Goal: Navigation & Orientation: Understand site structure

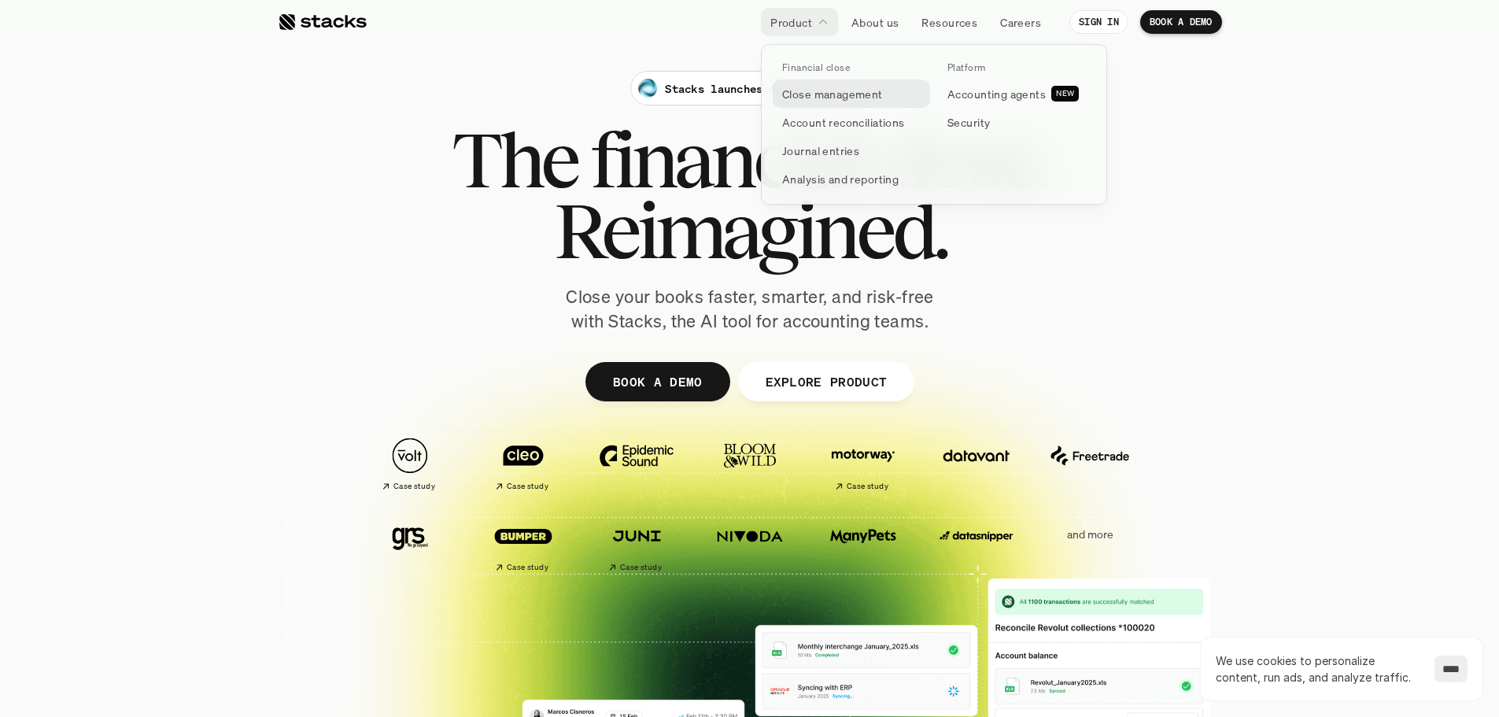
click at [831, 89] on p "Close management" at bounding box center [832, 94] width 101 height 17
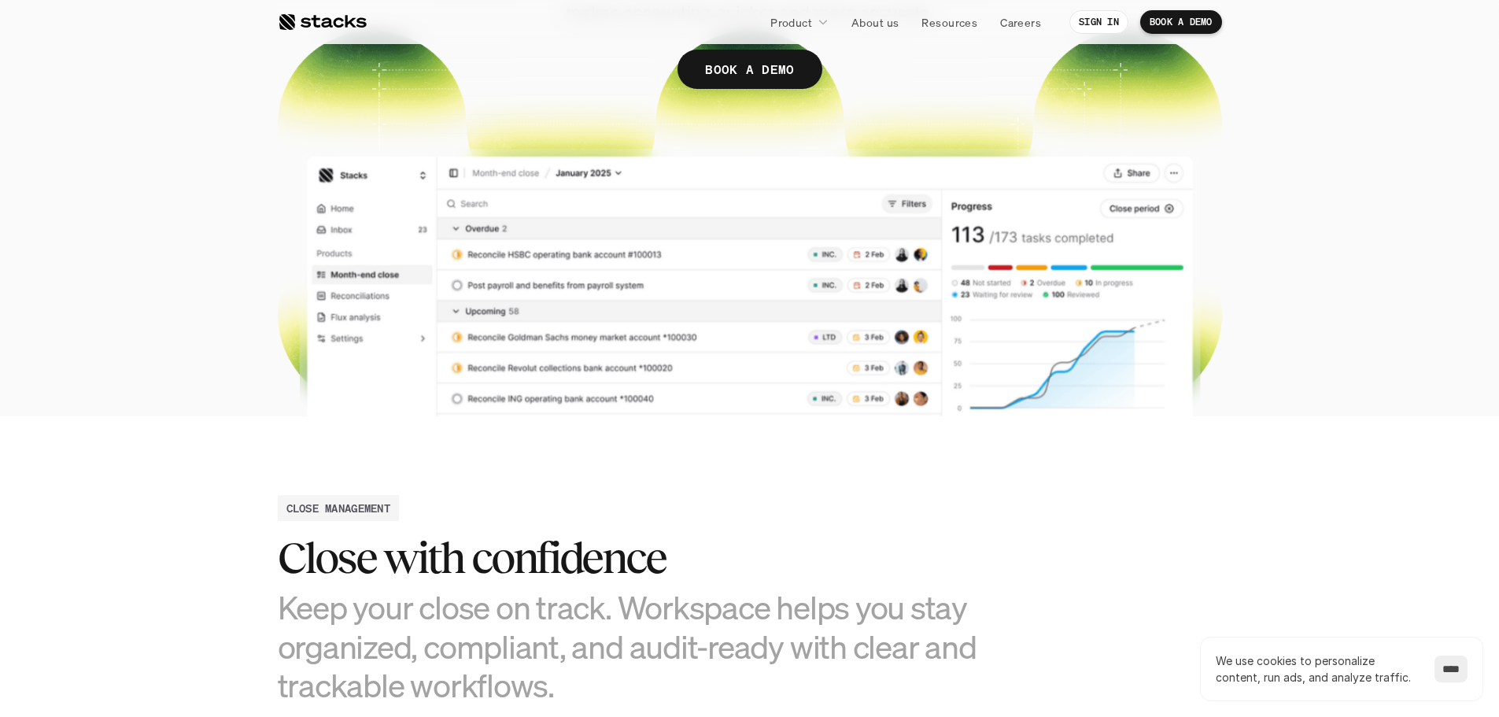
scroll to position [393, 0]
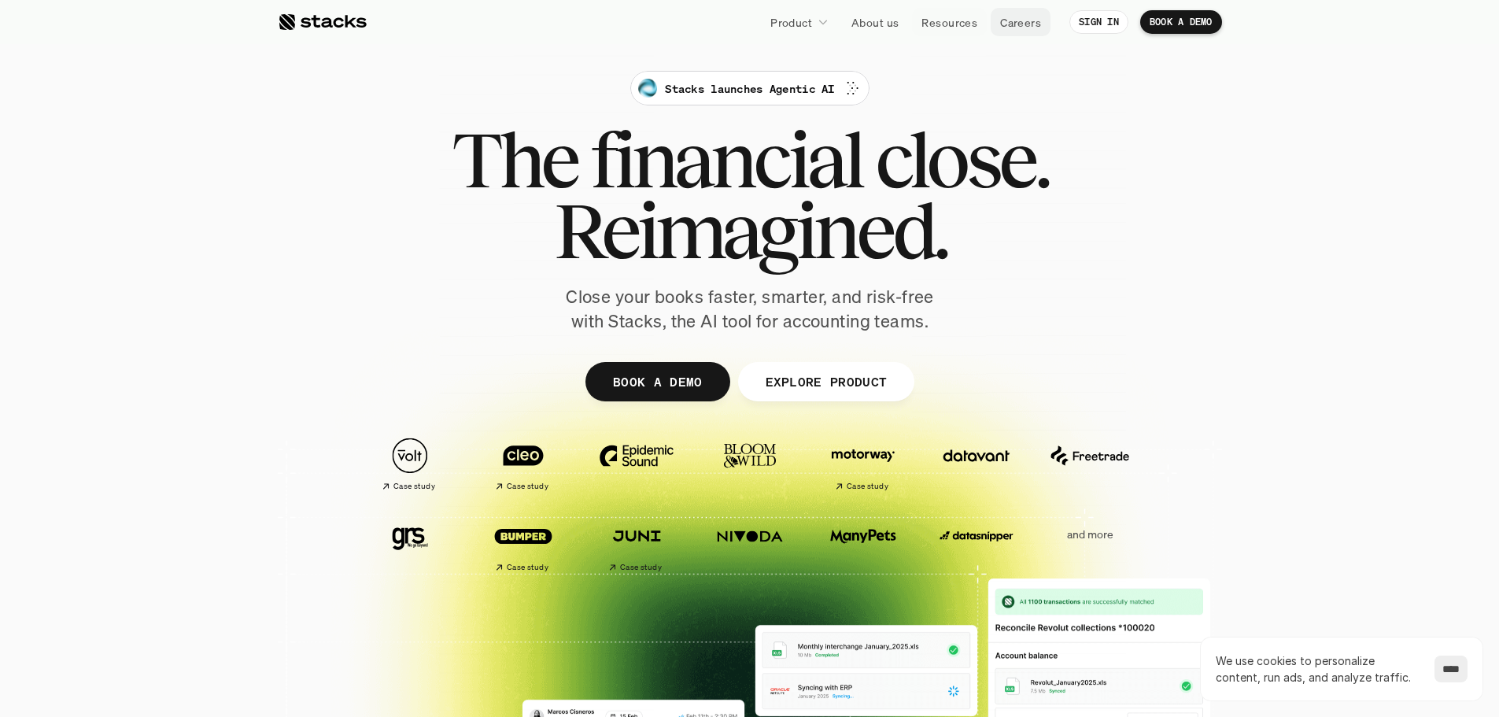
click at [1032, 17] on p "Careers" at bounding box center [1020, 22] width 41 height 17
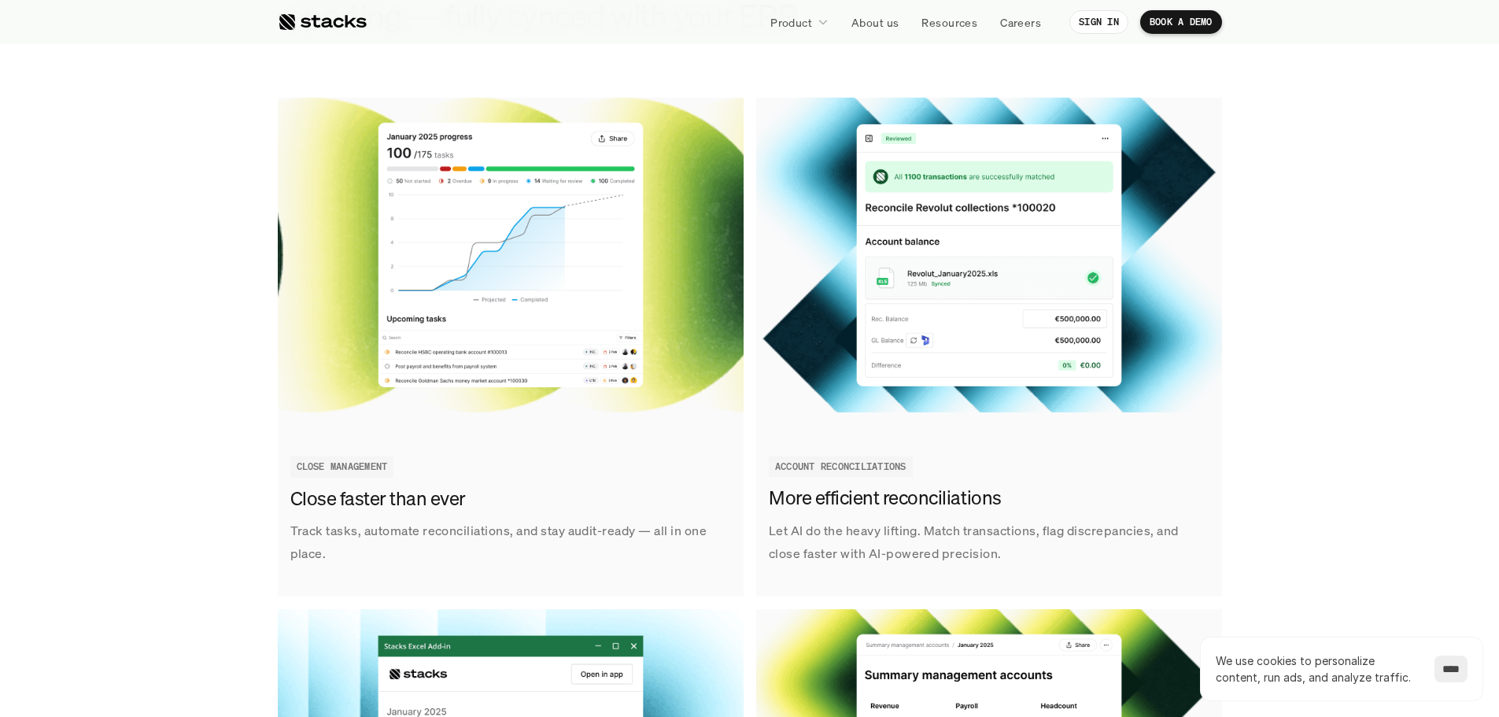
scroll to position [1809, 0]
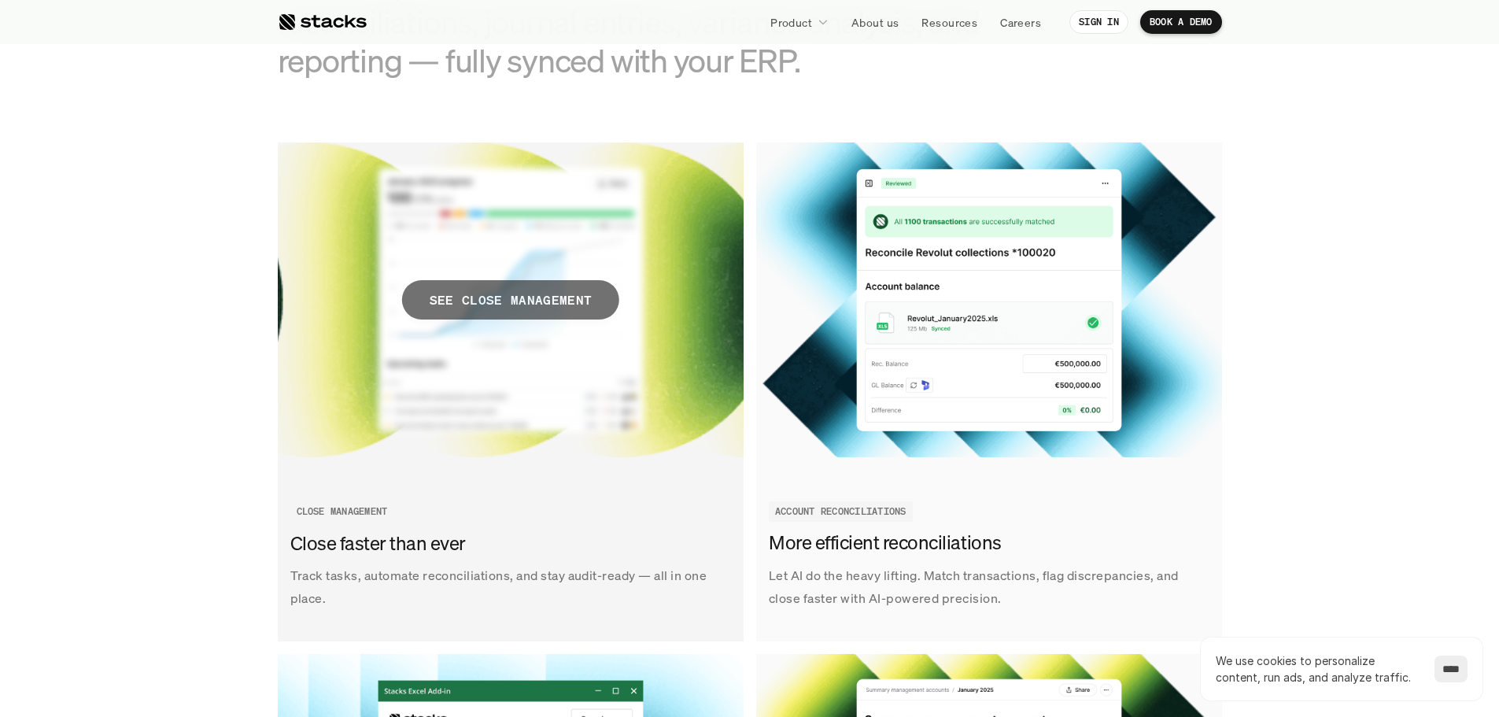
click at [515, 313] on span "SEE CLOSE MANAGEMENT" at bounding box center [509, 299] width 217 height 39
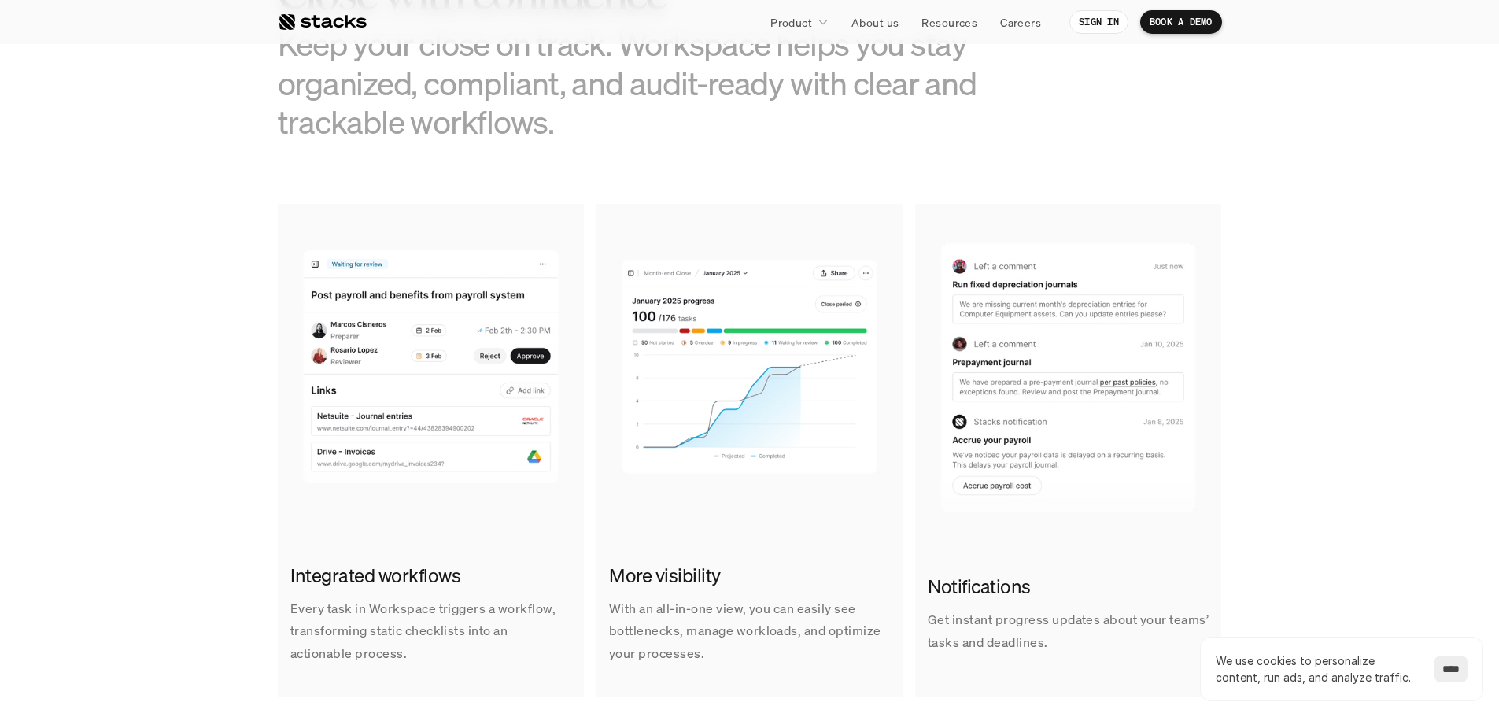
scroll to position [865, 0]
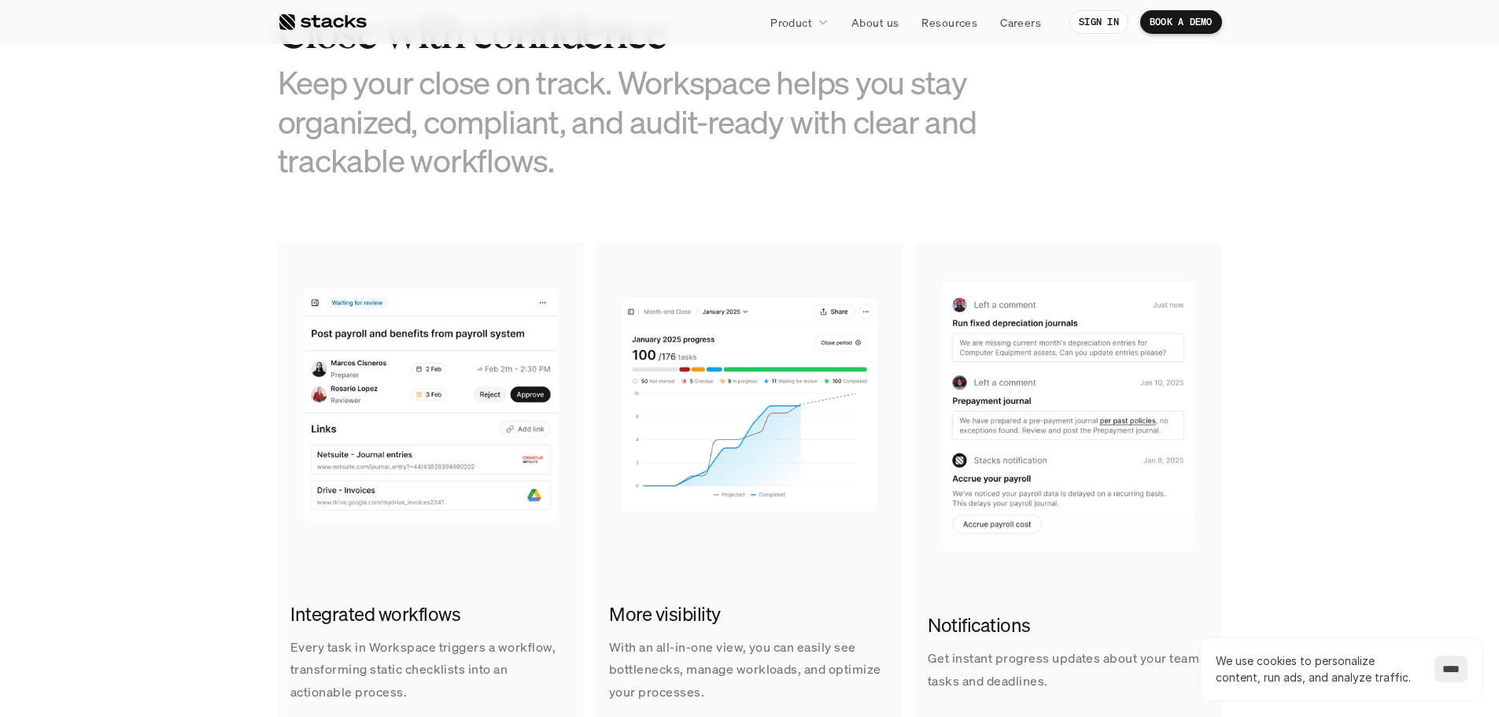
click at [455, 371] on img at bounding box center [431, 399] width 306 height 315
click at [412, 556] on img at bounding box center [431, 399] width 306 height 315
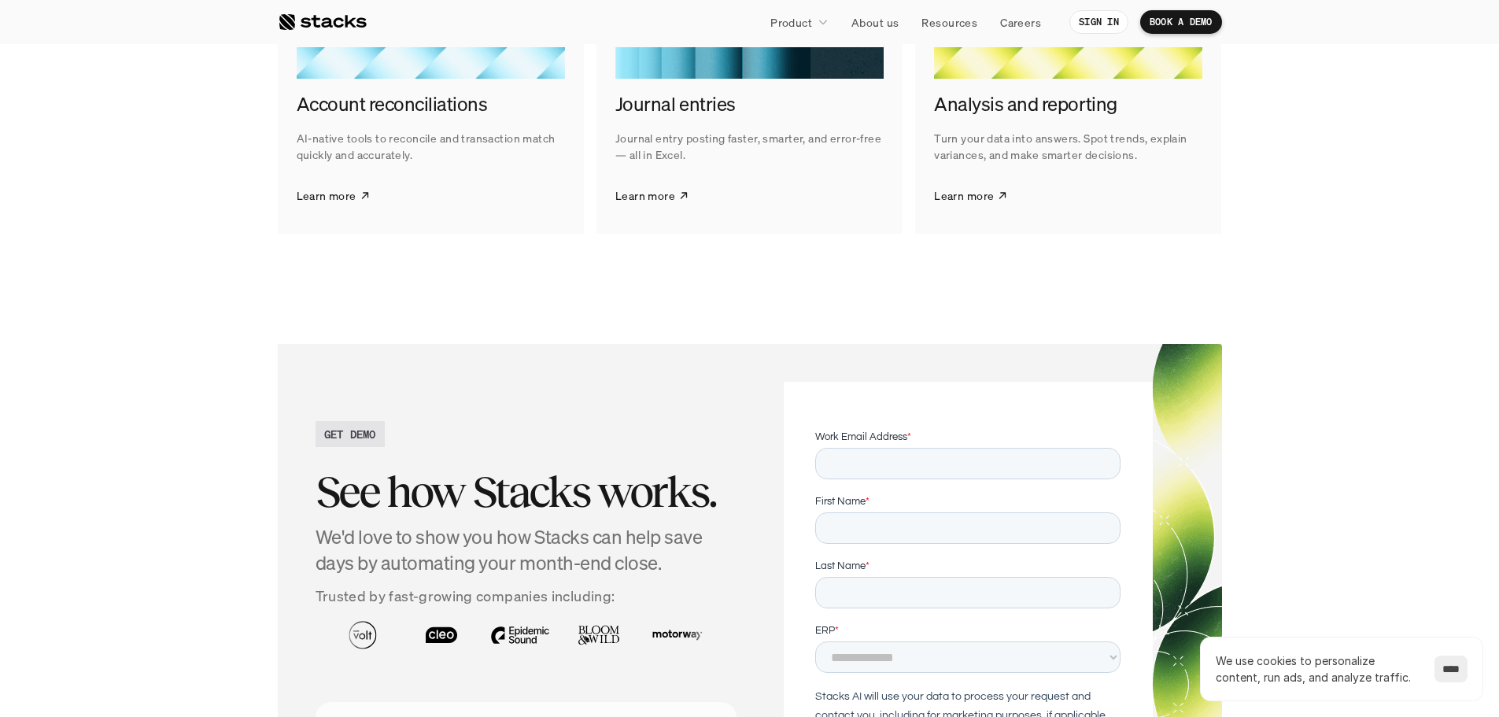
scroll to position [2596, 0]
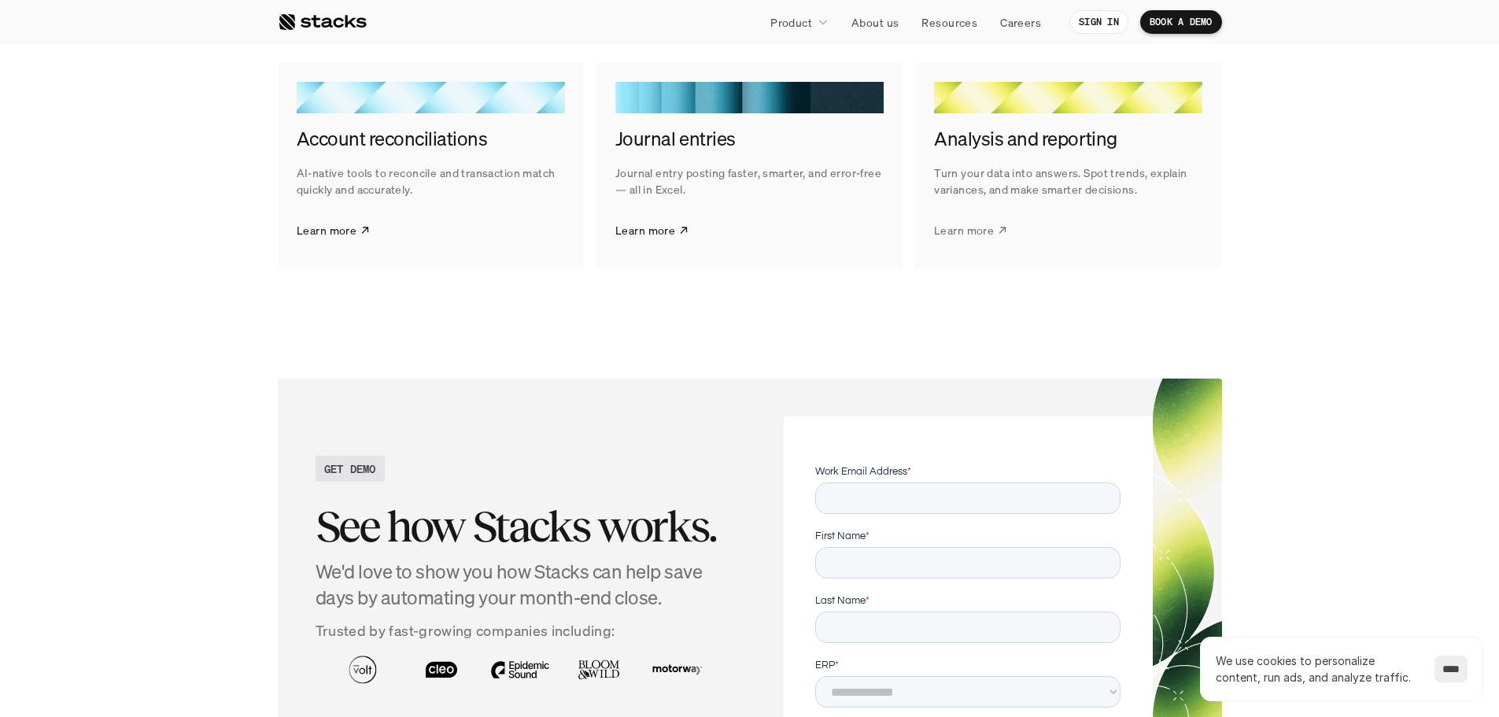
click at [957, 235] on p "Learn more" at bounding box center [964, 230] width 60 height 17
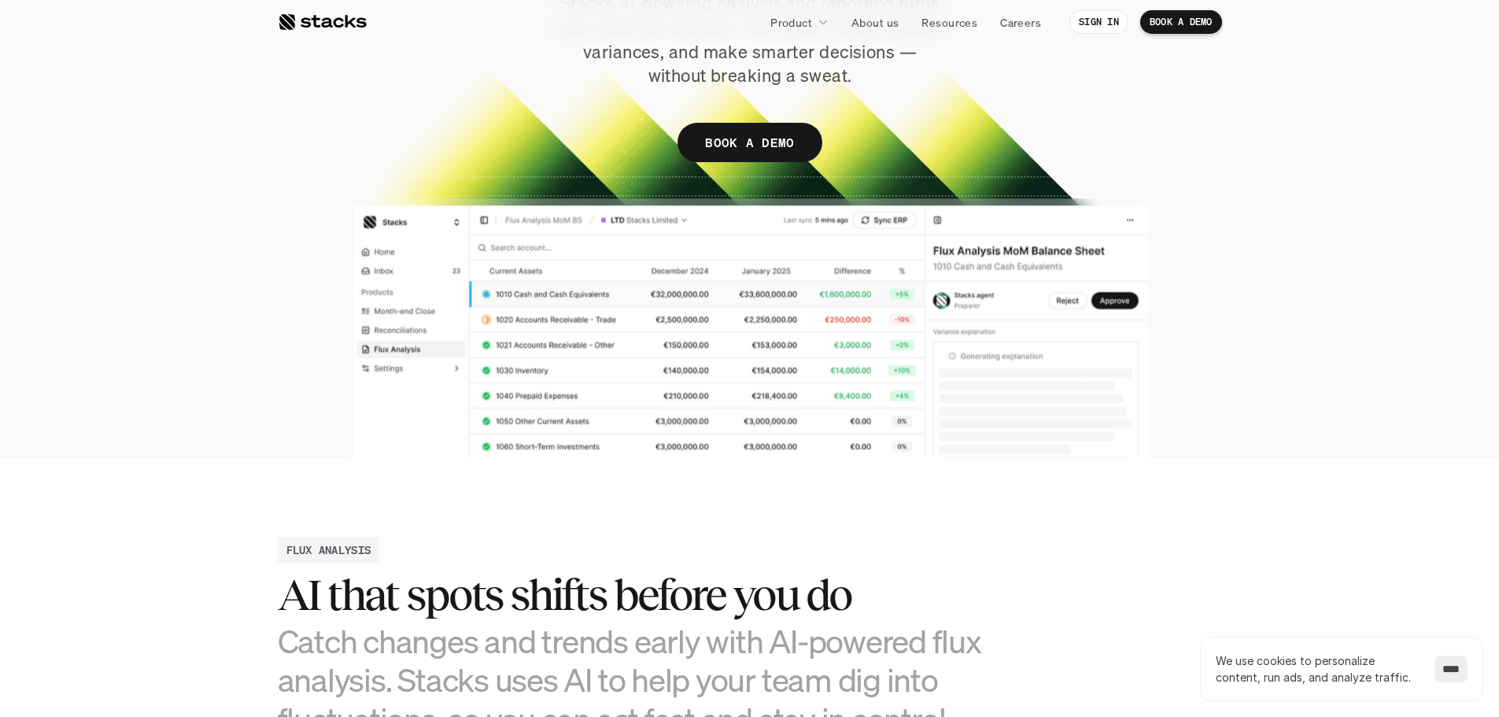
scroll to position [315, 0]
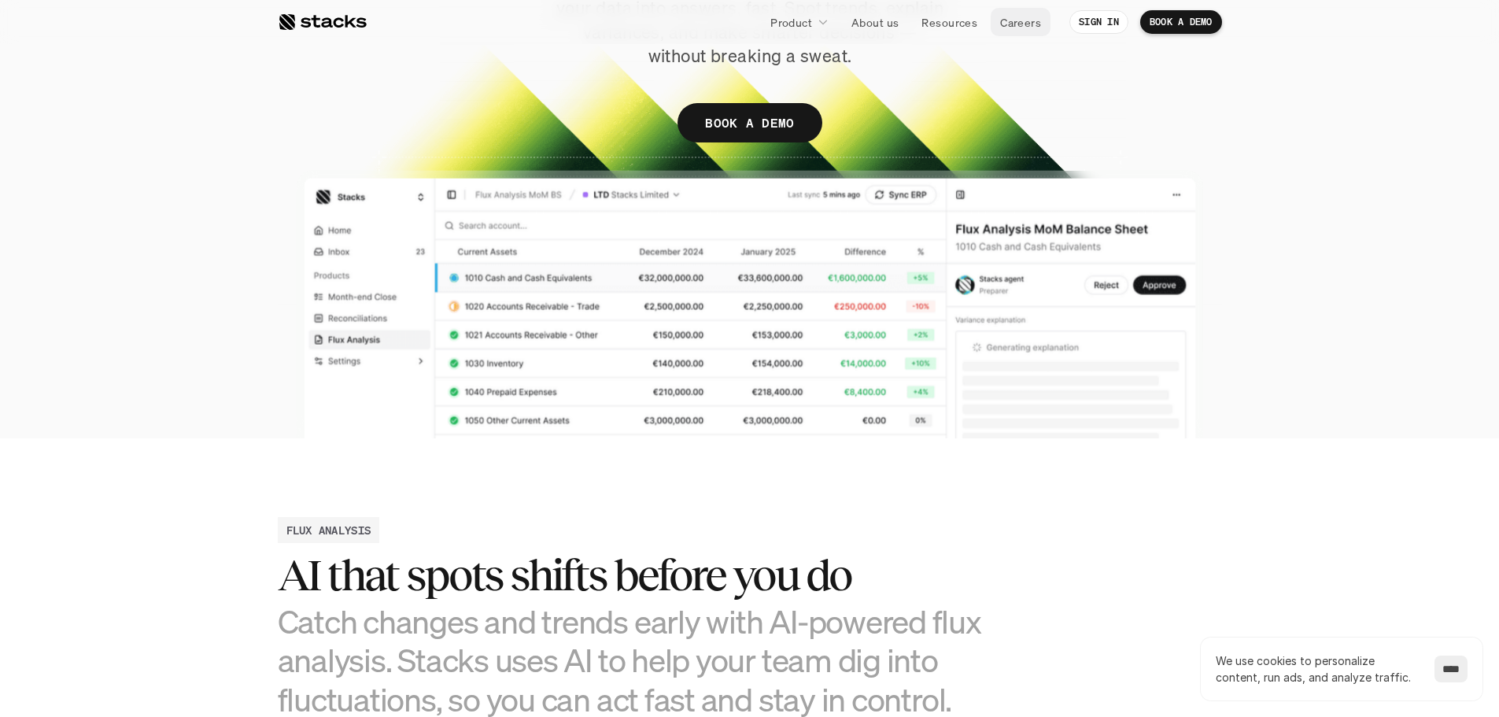
click at [1026, 31] on link "Careers" at bounding box center [1020, 22] width 60 height 28
click at [857, 20] on p "About us" at bounding box center [874, 22] width 47 height 17
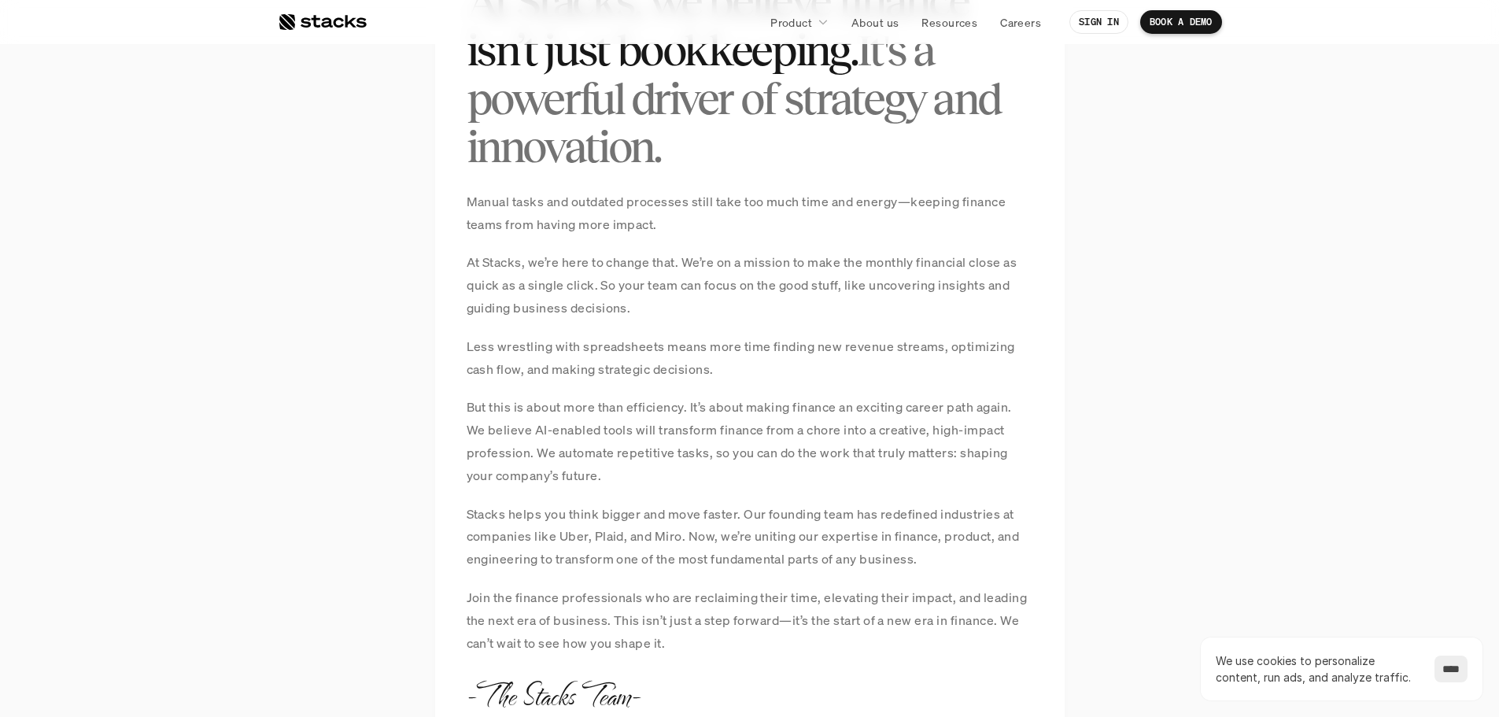
scroll to position [1337, 0]
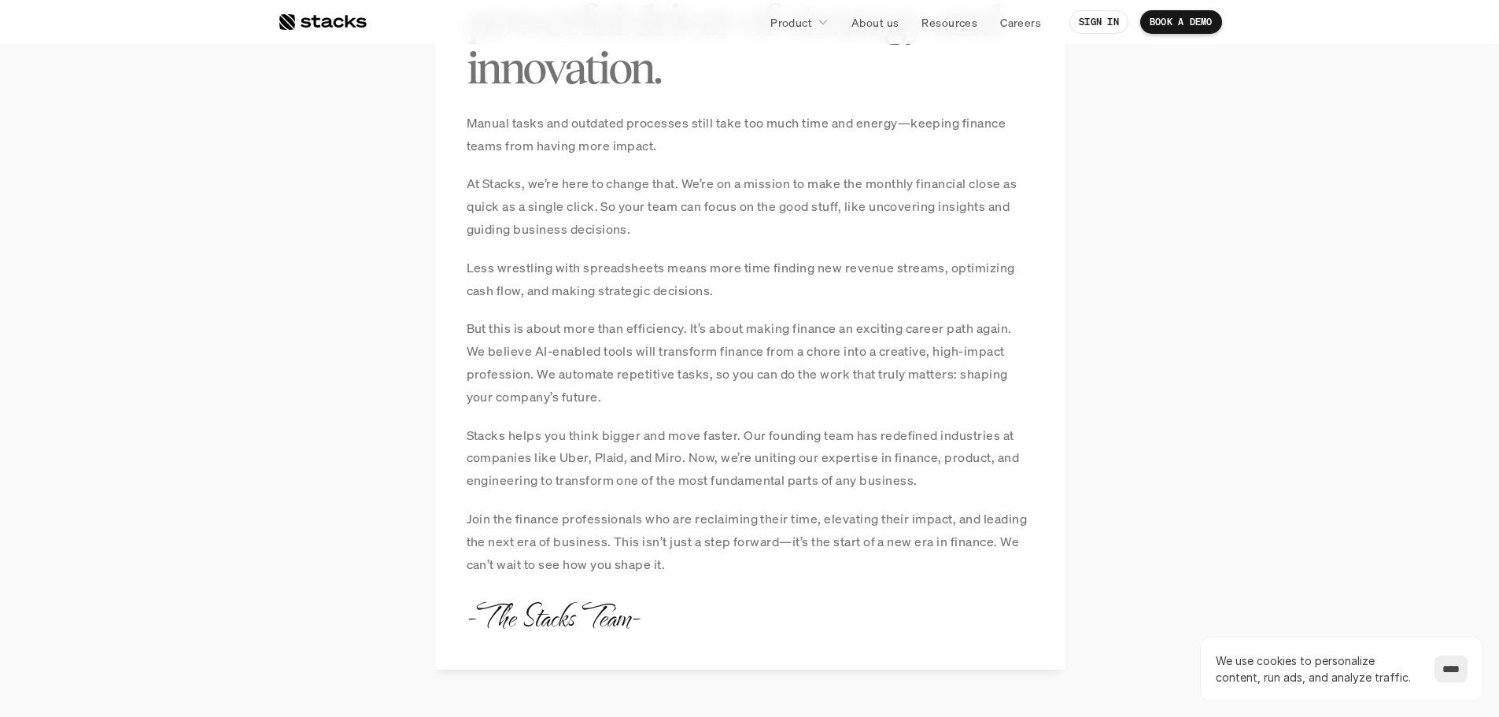
click at [287, 422] on section "MANIFESTO At Stacks, we believe finance isn’t just bookkeeping. It's a powerful…" at bounding box center [749, 246] width 1499 height 1004
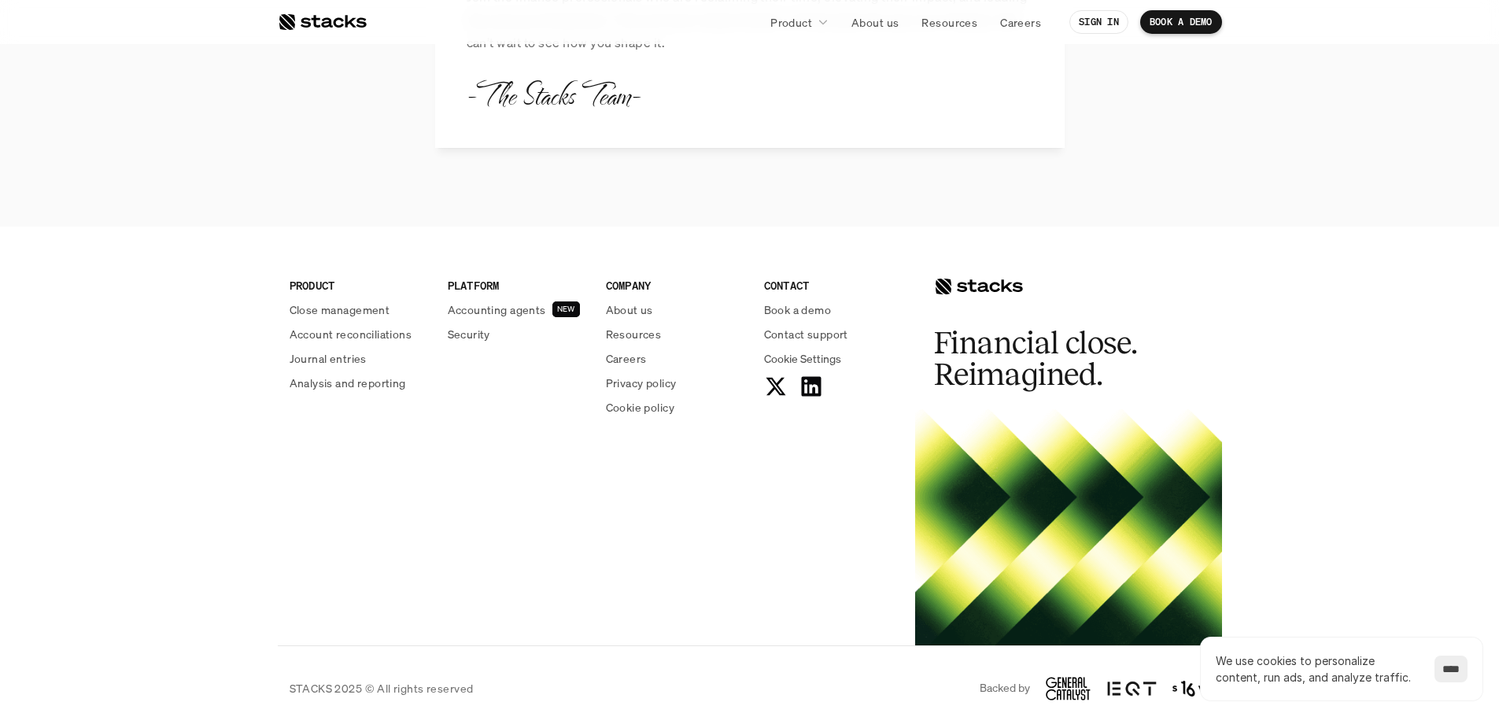
scroll to position [1874, 0]
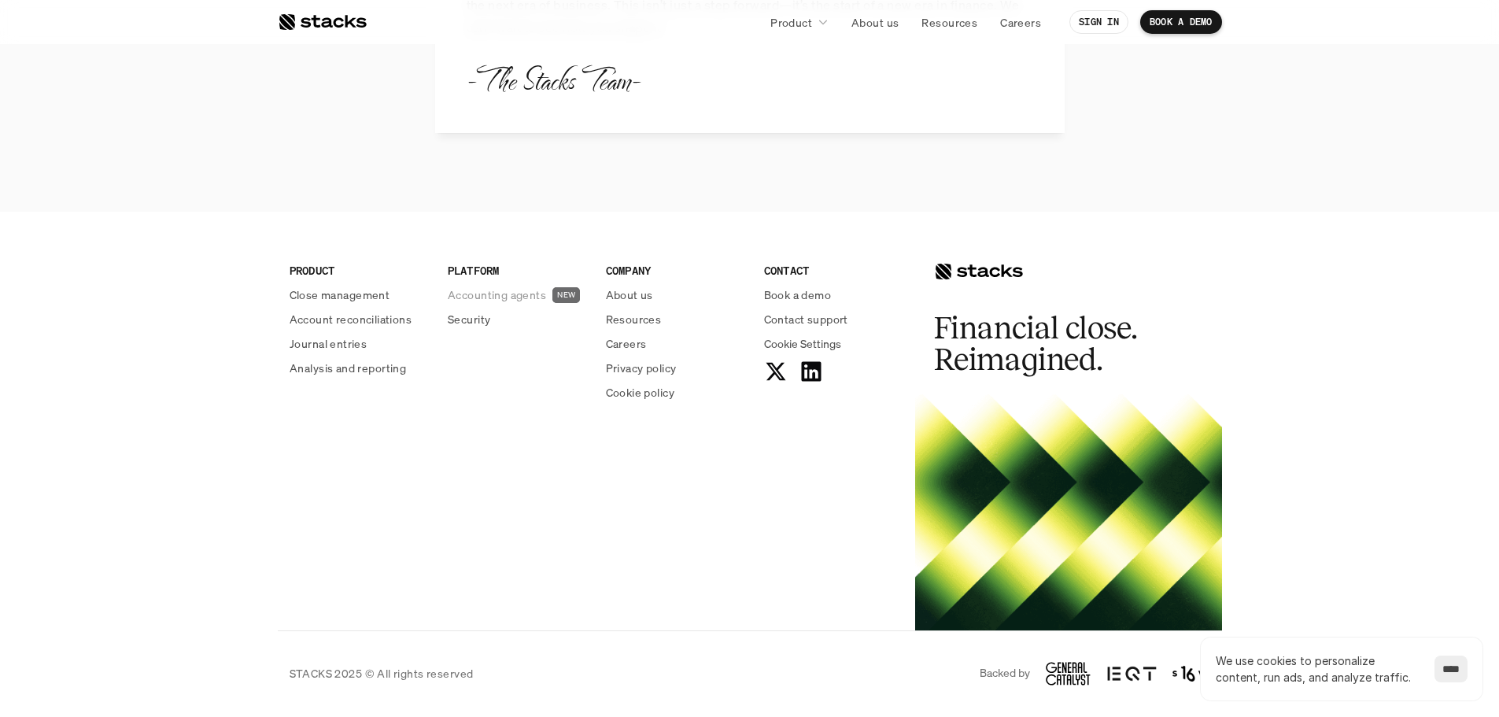
click at [514, 297] on p "Accounting agents" at bounding box center [497, 294] width 98 height 17
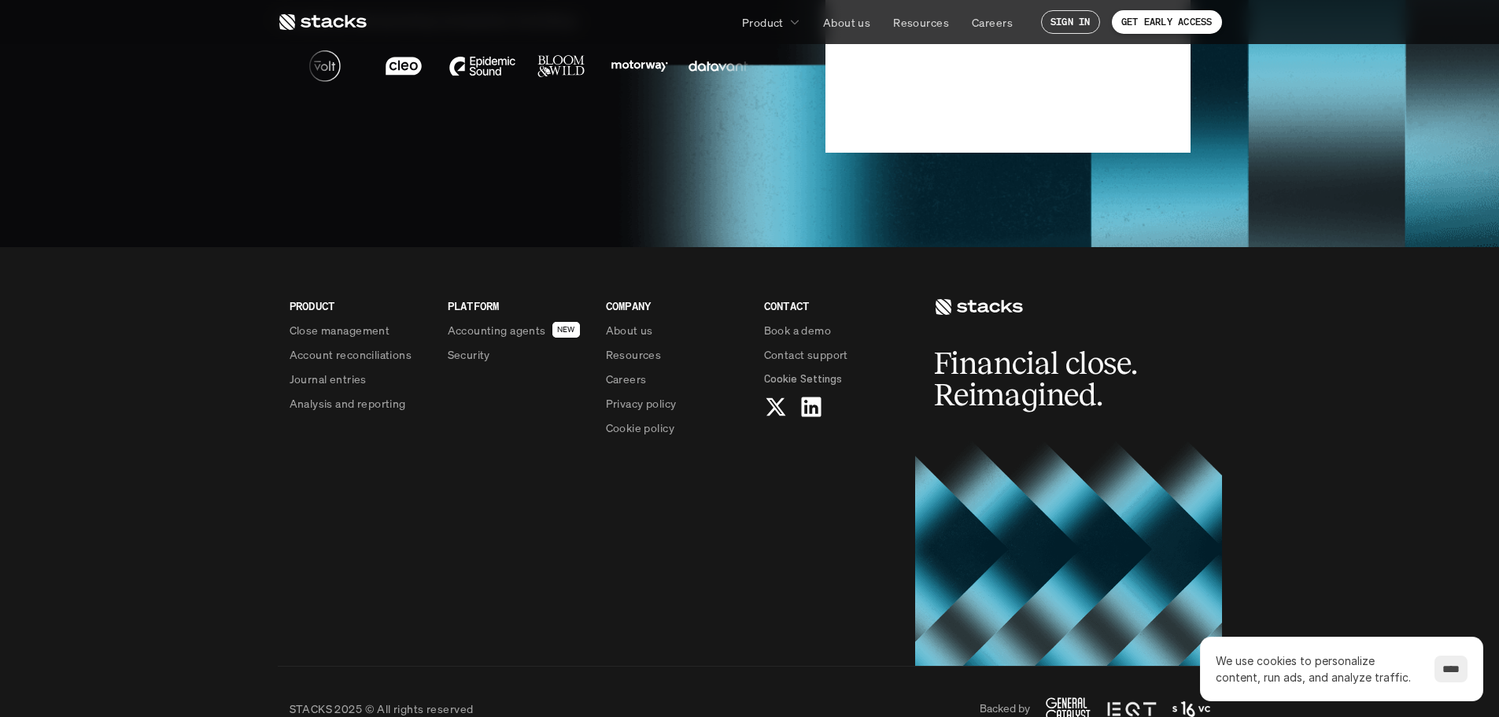
scroll to position [3905, 0]
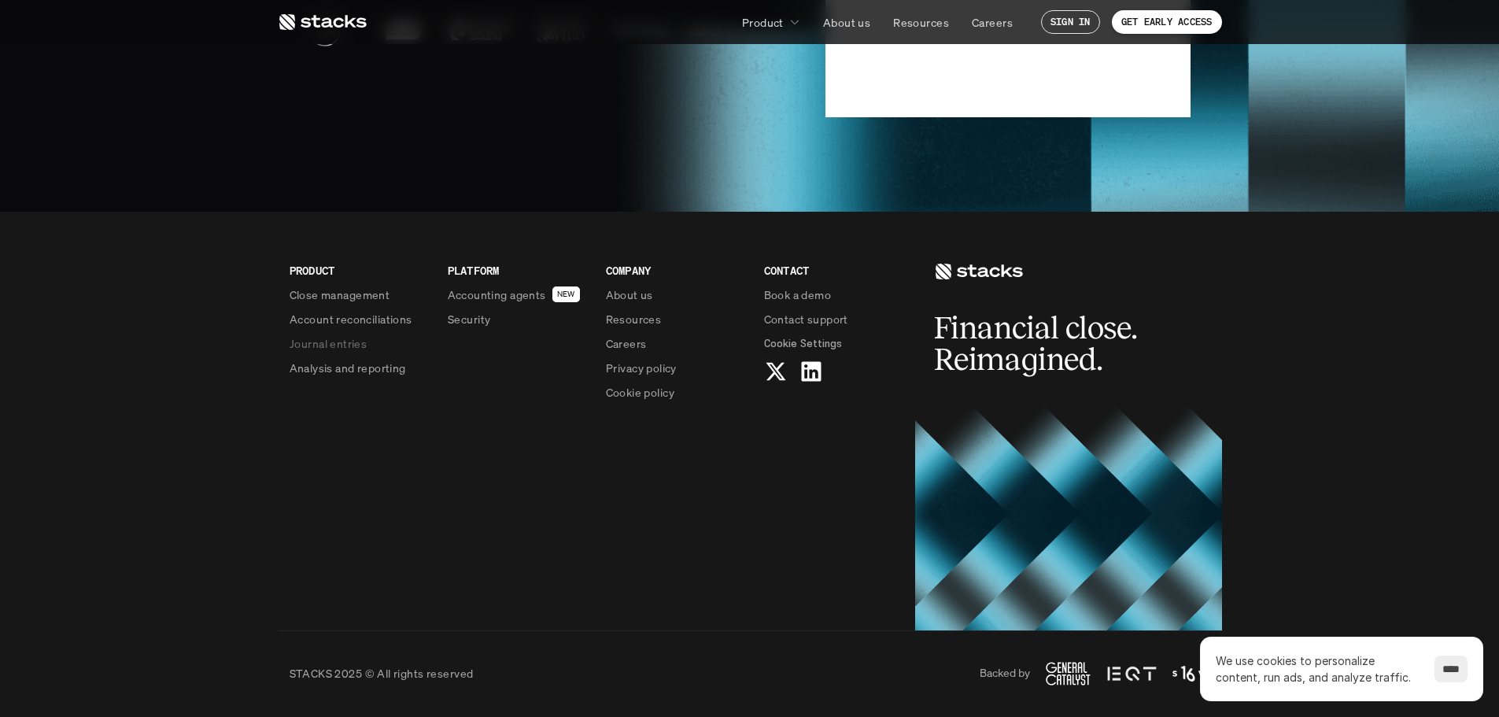
click at [319, 346] on p "Journal entries" at bounding box center [328, 343] width 77 height 17
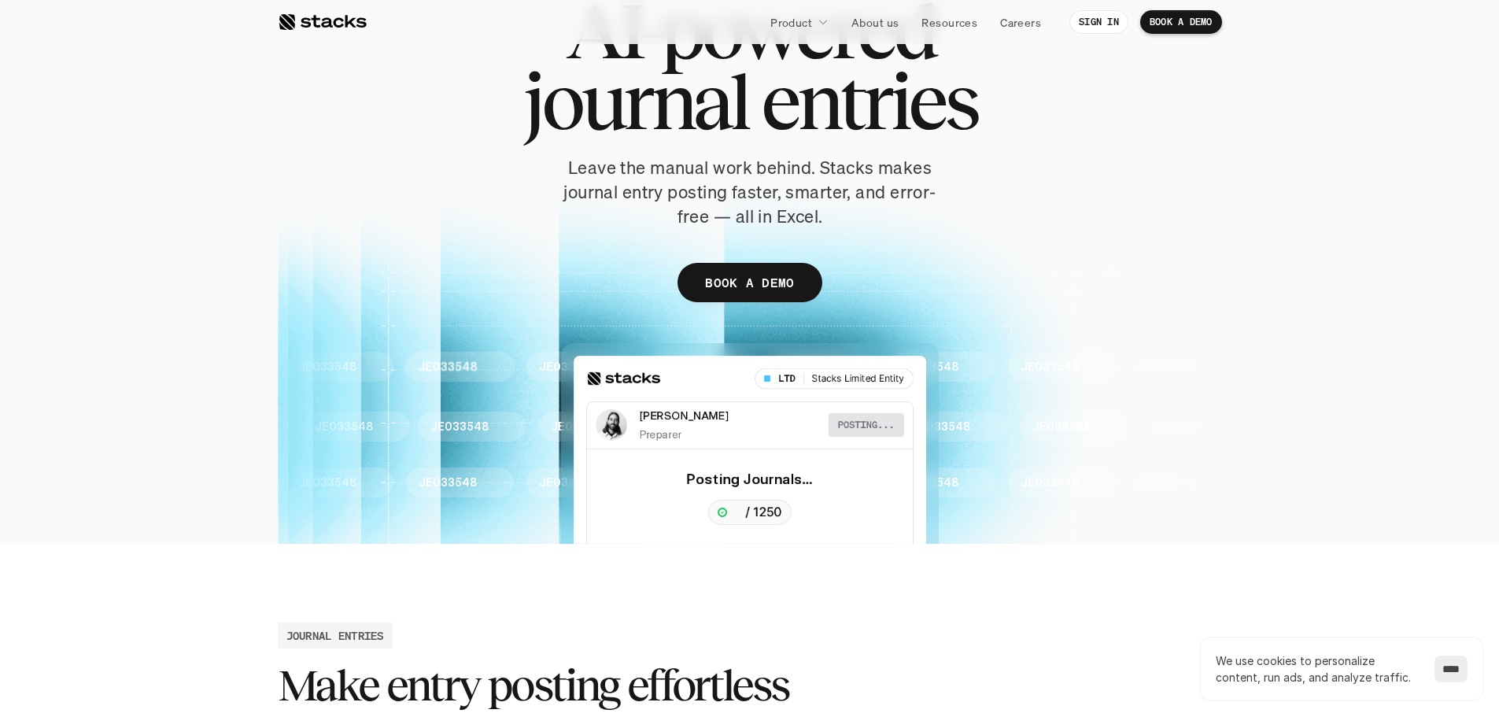
scroll to position [236, 0]
